Goal: Task Accomplishment & Management: Manage account settings

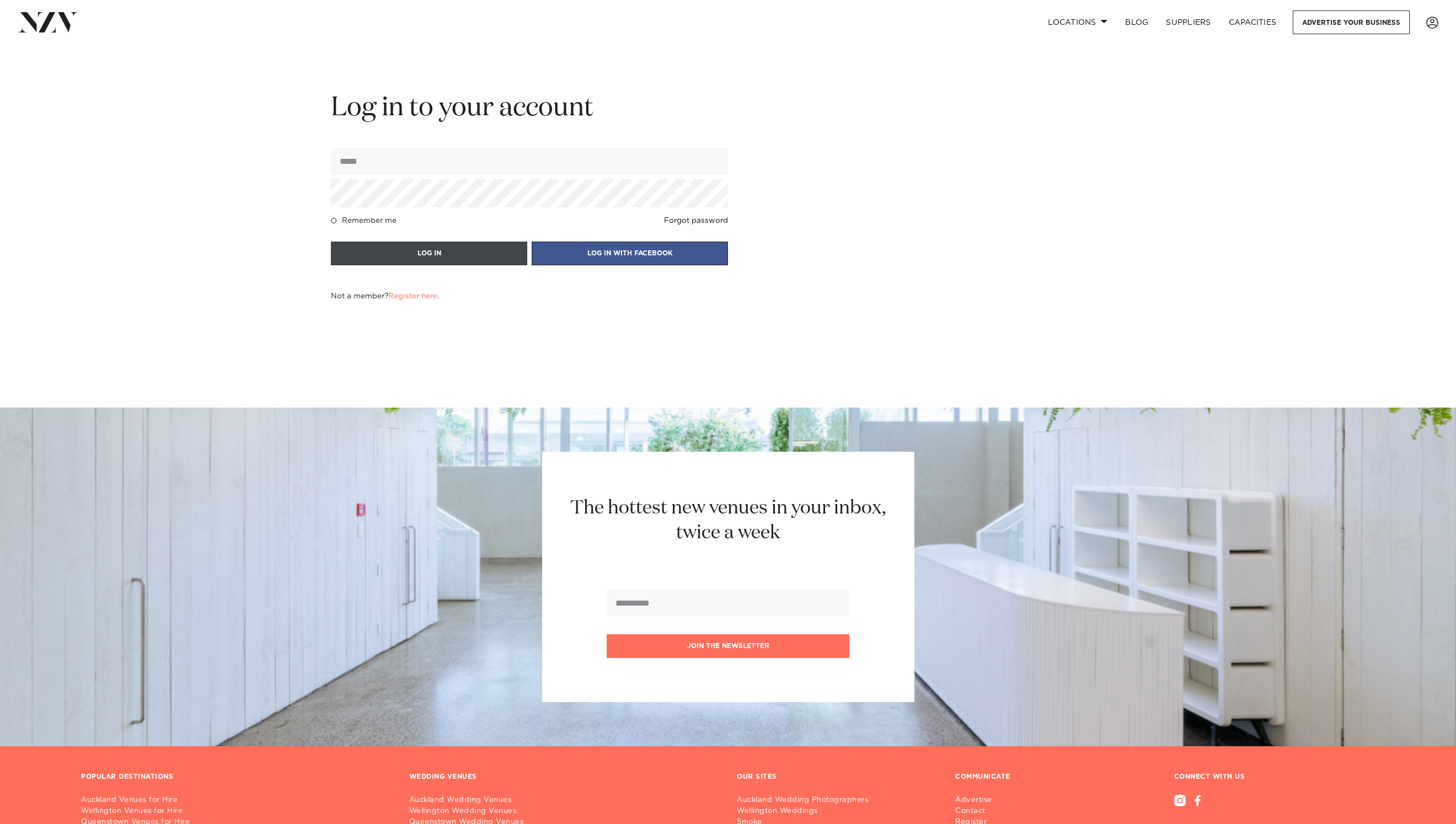
type input "**********"
click at [507, 261] on button "LOG IN" at bounding box center [429, 253] width 197 height 24
